Goal: Task Accomplishment & Management: Manage account settings

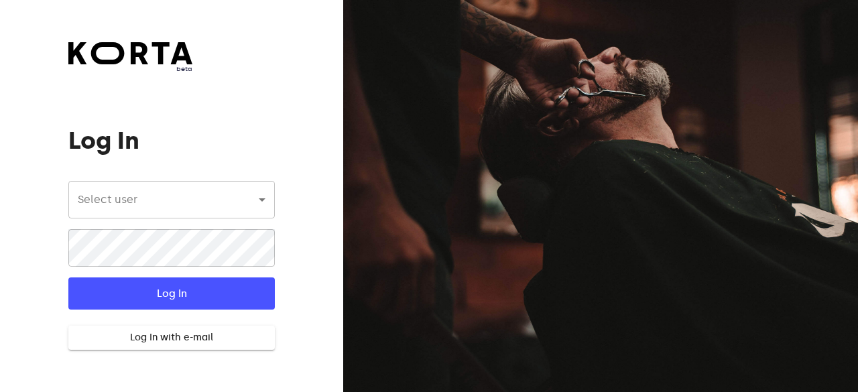
click at [182, 185] on body "beta Log In Select user ​ ​ ​ Log In Log In with e-mail Need an Account? Create…" at bounding box center [429, 196] width 858 height 392
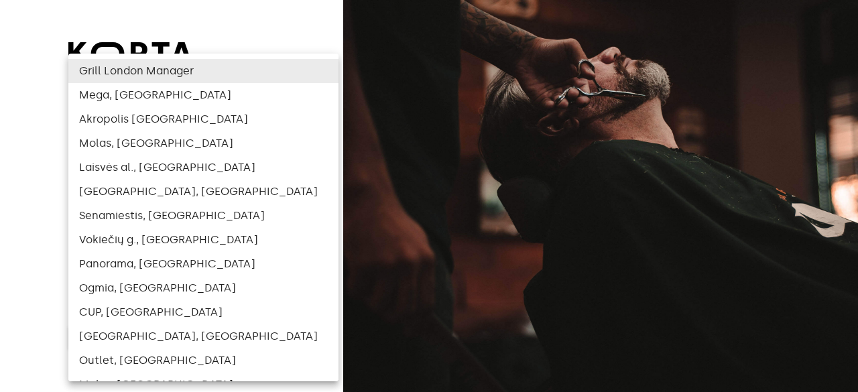
click at [7, 317] on div at bounding box center [429, 196] width 858 height 392
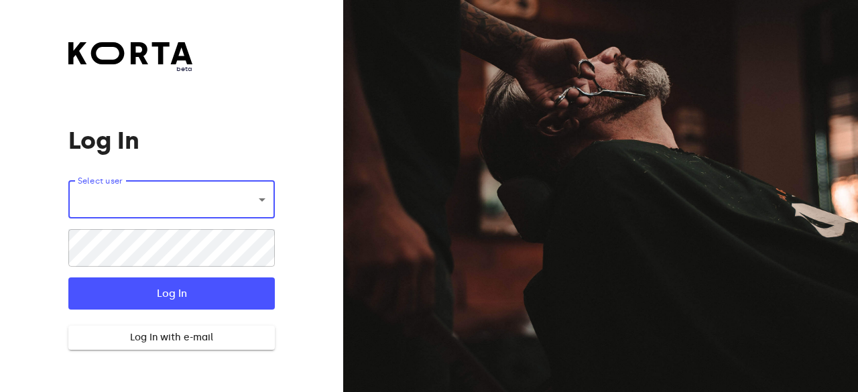
click at [134, 347] on button "Log In with e-mail" at bounding box center [171, 338] width 206 height 25
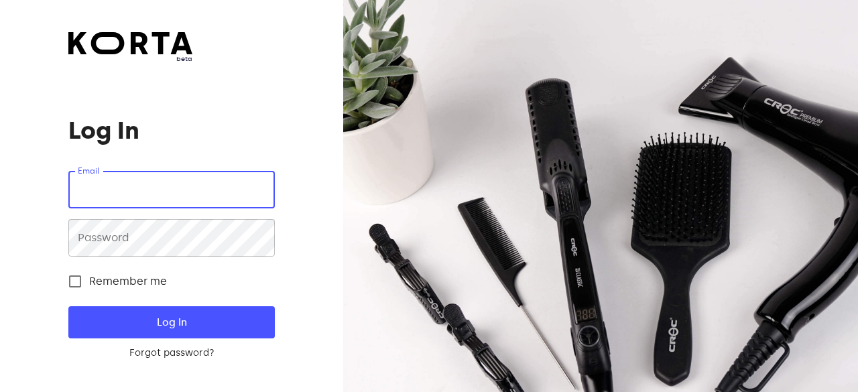
click at [127, 198] on input "email" at bounding box center [171, 190] width 206 height 38
type input "[EMAIL_ADDRESS][DOMAIN_NAME]"
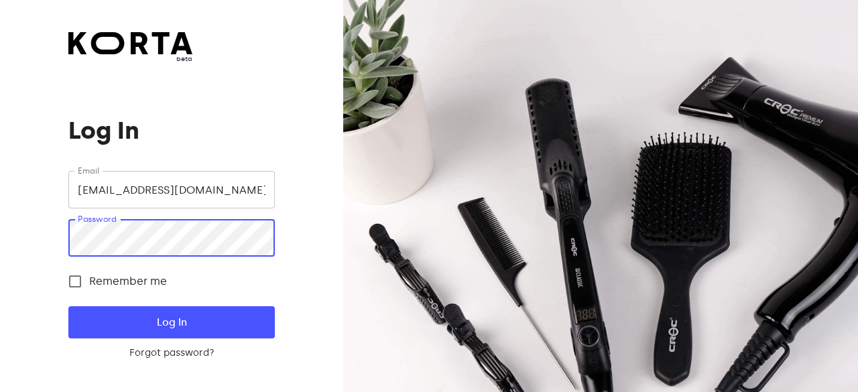
click at [68, 306] on button "Log In" at bounding box center [171, 322] width 206 height 32
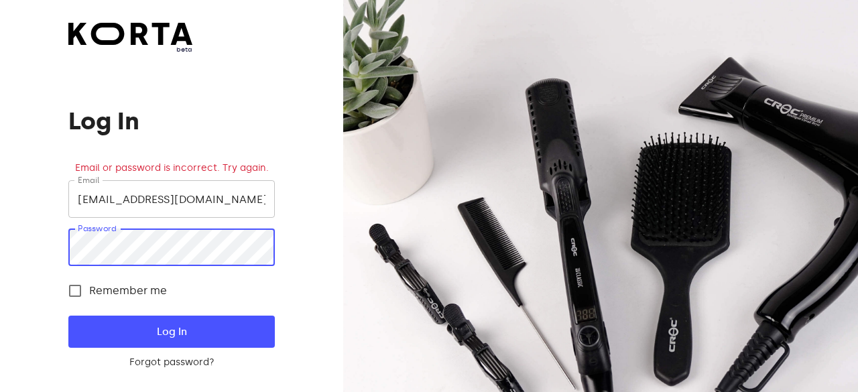
click at [20, 242] on div "beta Log In Email or password is incorrect. Try again. Email [EMAIL_ADDRESS][DO…" at bounding box center [171, 196] width 343 height 392
click at [68, 316] on button "Log In" at bounding box center [171, 332] width 206 height 32
click at [0, 290] on div "beta Log In Email or password is incorrect. Try again. Email [EMAIL_ADDRESS][DO…" at bounding box center [171, 196] width 343 height 392
click at [68, 316] on button "Log In" at bounding box center [171, 332] width 206 height 32
click at [189, 355] on form "Email [EMAIL_ADDRESS][DOMAIN_NAME] Email Password Password Remember me Log In F…" at bounding box center [171, 274] width 206 height 189
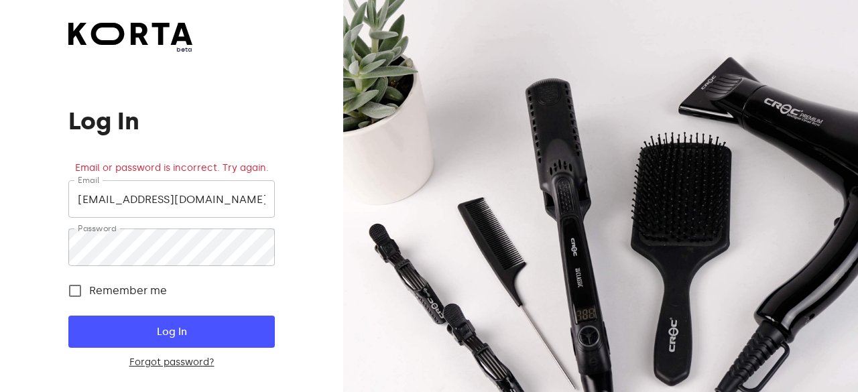
click at [178, 366] on link "Forgot password?" at bounding box center [171, 362] width 206 height 13
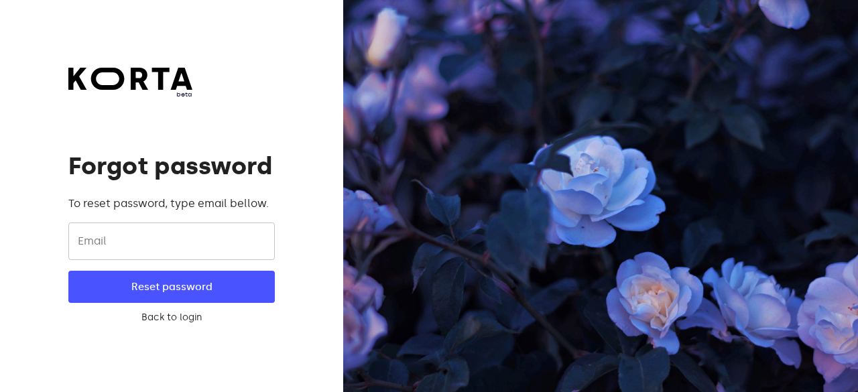
click at [158, 233] on input "email" at bounding box center [171, 242] width 206 height 38
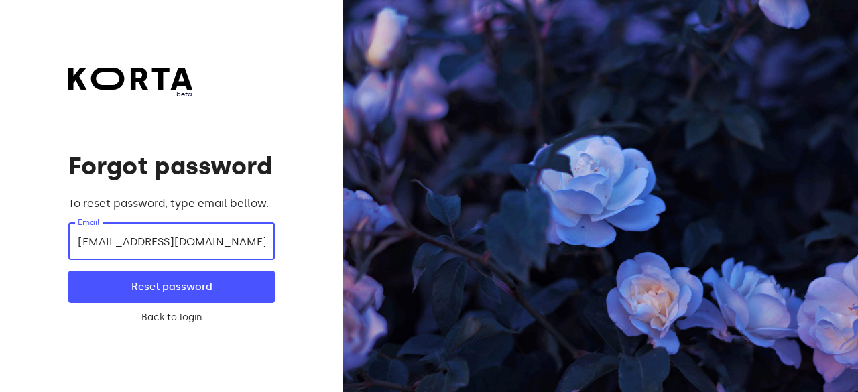
type input "[EMAIL_ADDRESS][DOMAIN_NAME]"
click at [68, 271] on button "Reset password" at bounding box center [171, 287] width 206 height 32
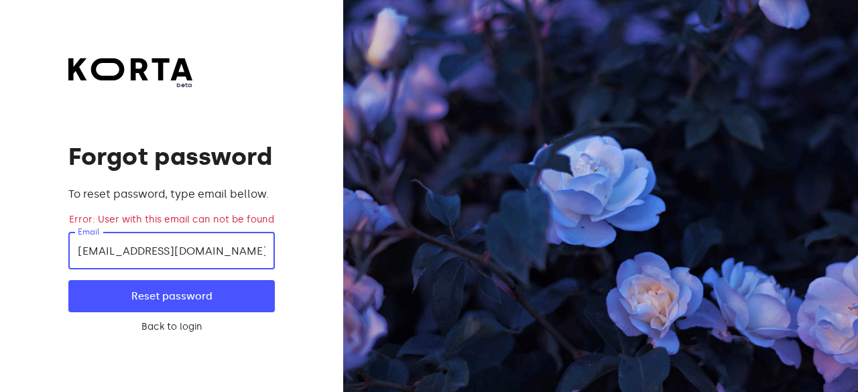
drag, startPoint x: 164, startPoint y: 247, endPoint x: 0, endPoint y: 250, distance: 163.6
click at [0, 250] on div "beta Forgot password To reset password, type email bellow. Error: User with thi…" at bounding box center [171, 196] width 343 height 392
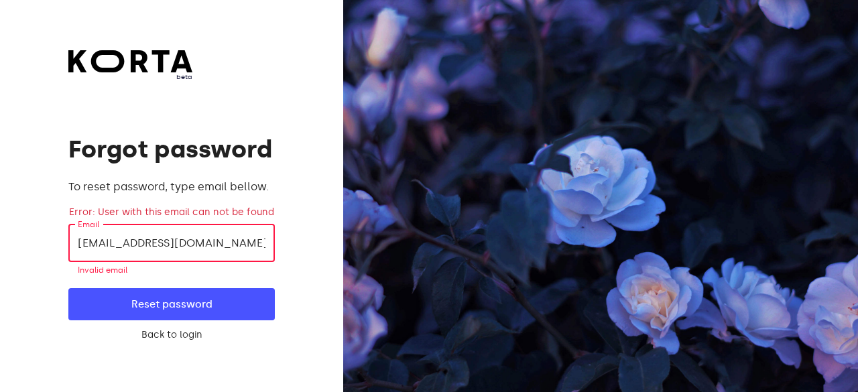
type input "[EMAIL_ADDRESS][DOMAIN_NAME]"
click at [68, 288] on button "Reset password" at bounding box center [171, 304] width 206 height 32
